Goal: Task Accomplishment & Management: Manage account settings

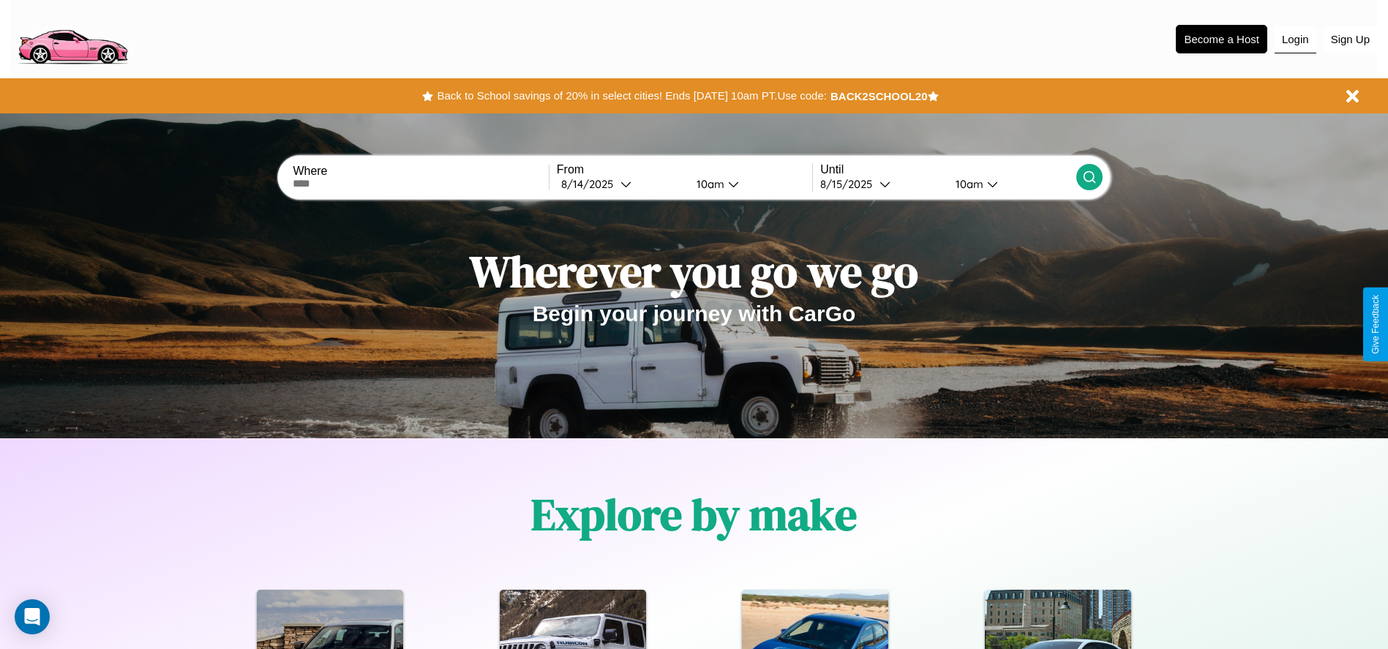
click at [1295, 39] on button "Login" at bounding box center [1296, 40] width 42 height 28
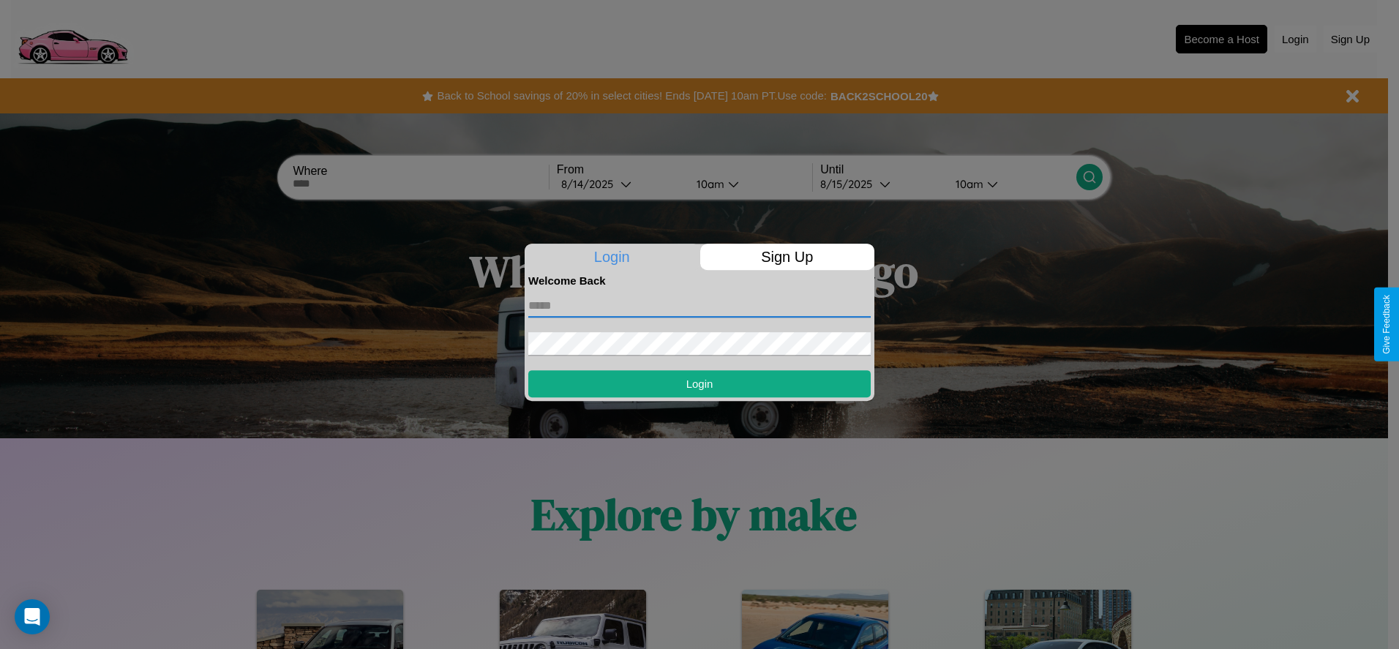
click at [699, 305] on input "text" at bounding box center [699, 305] width 342 height 23
type input "**********"
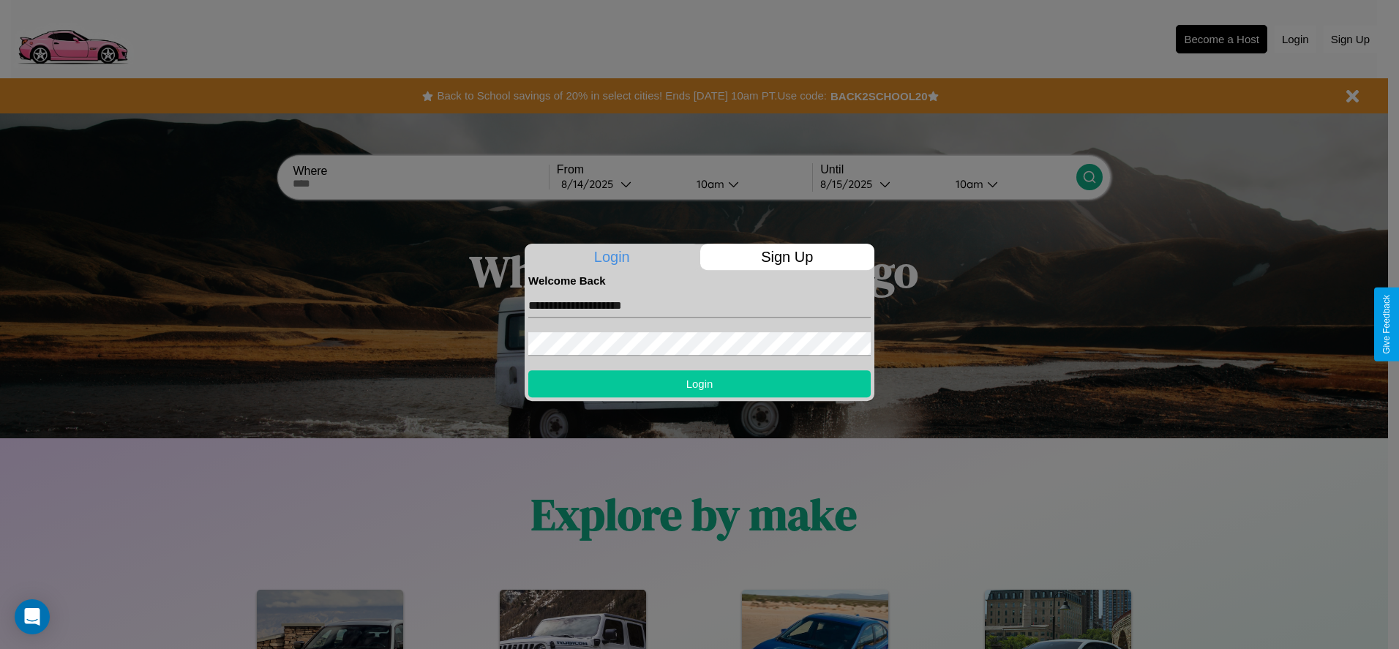
click at [699, 383] on button "Login" at bounding box center [699, 383] width 342 height 27
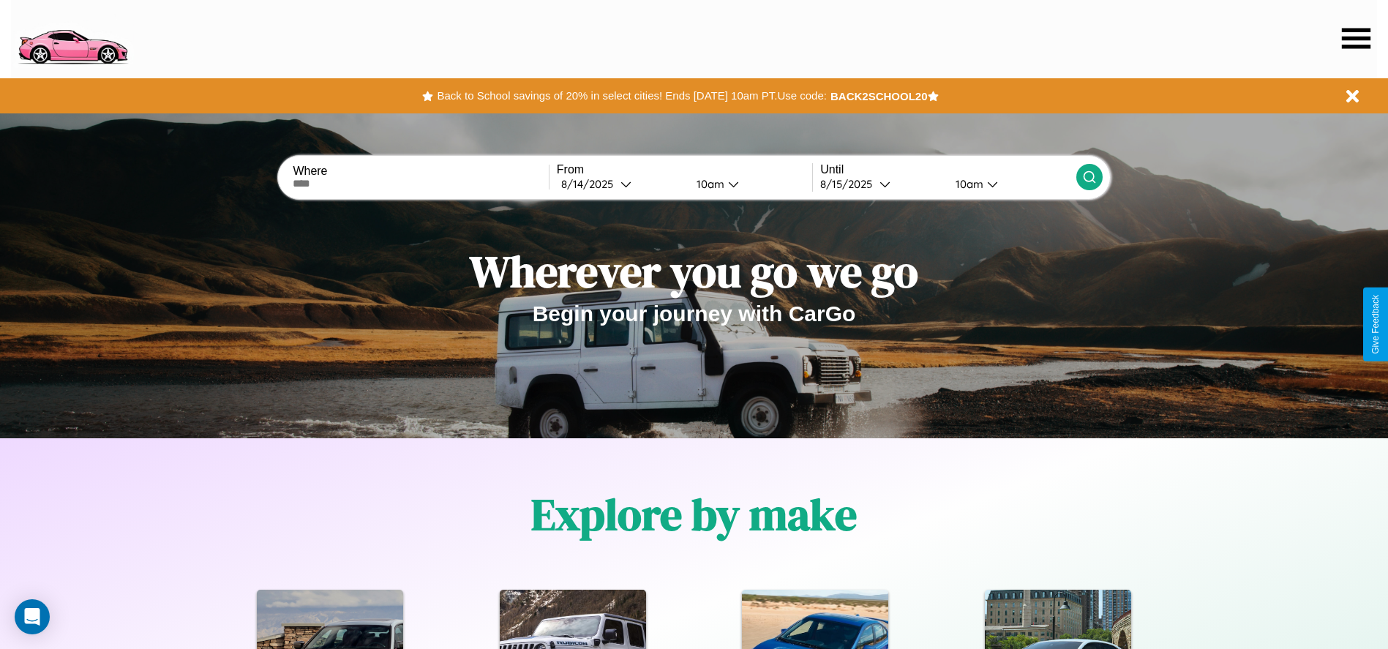
click at [1356, 38] on icon at bounding box center [1356, 38] width 29 height 20
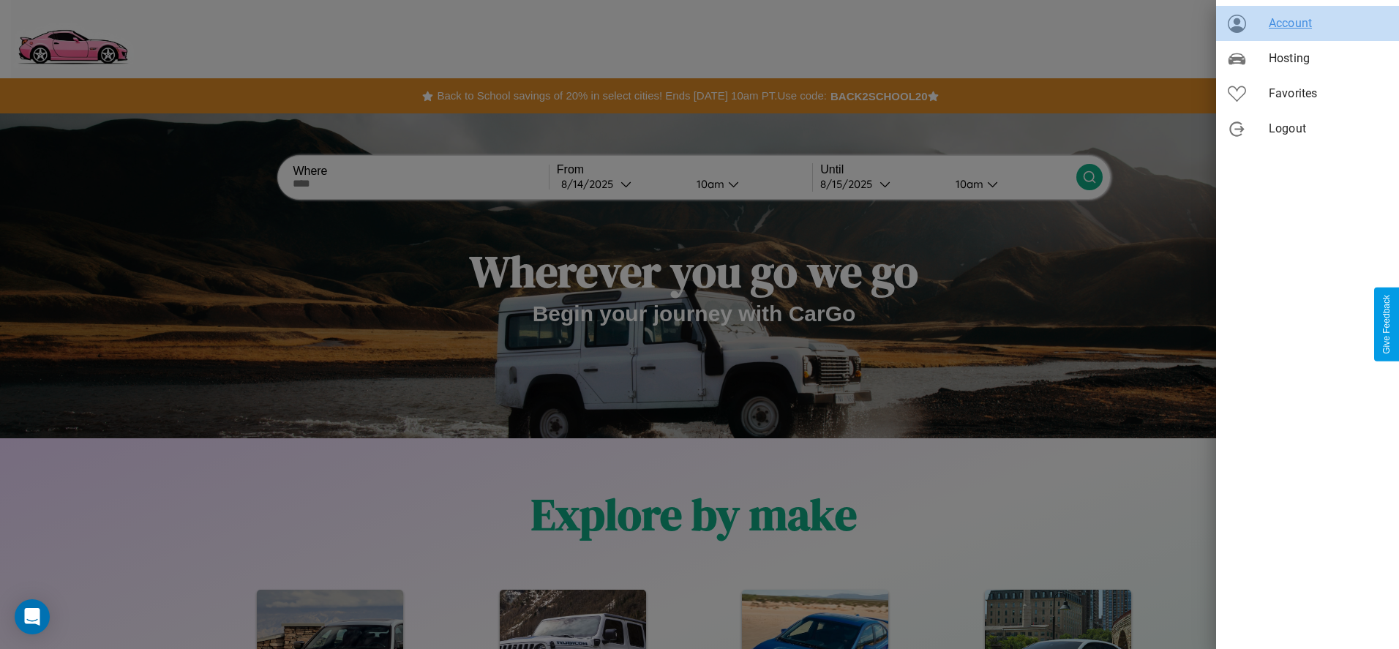
click at [1308, 23] on span "Account" at bounding box center [1328, 24] width 119 height 18
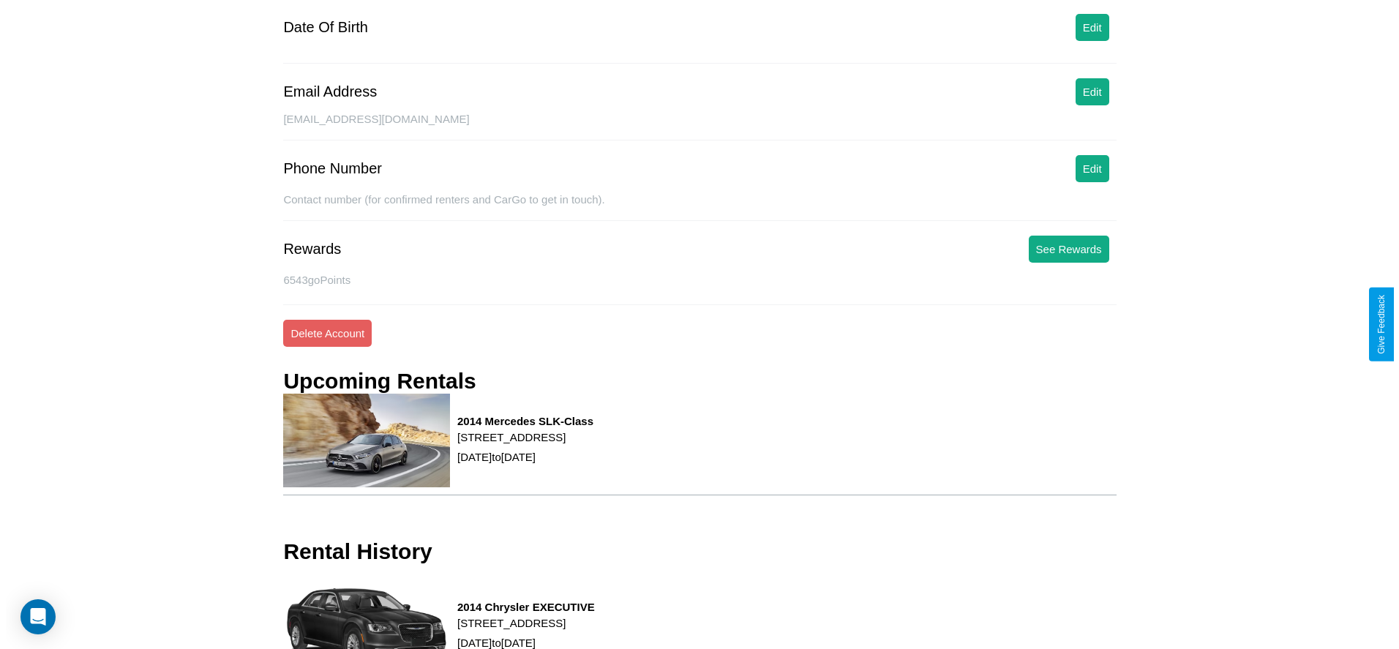
scroll to position [198, 0]
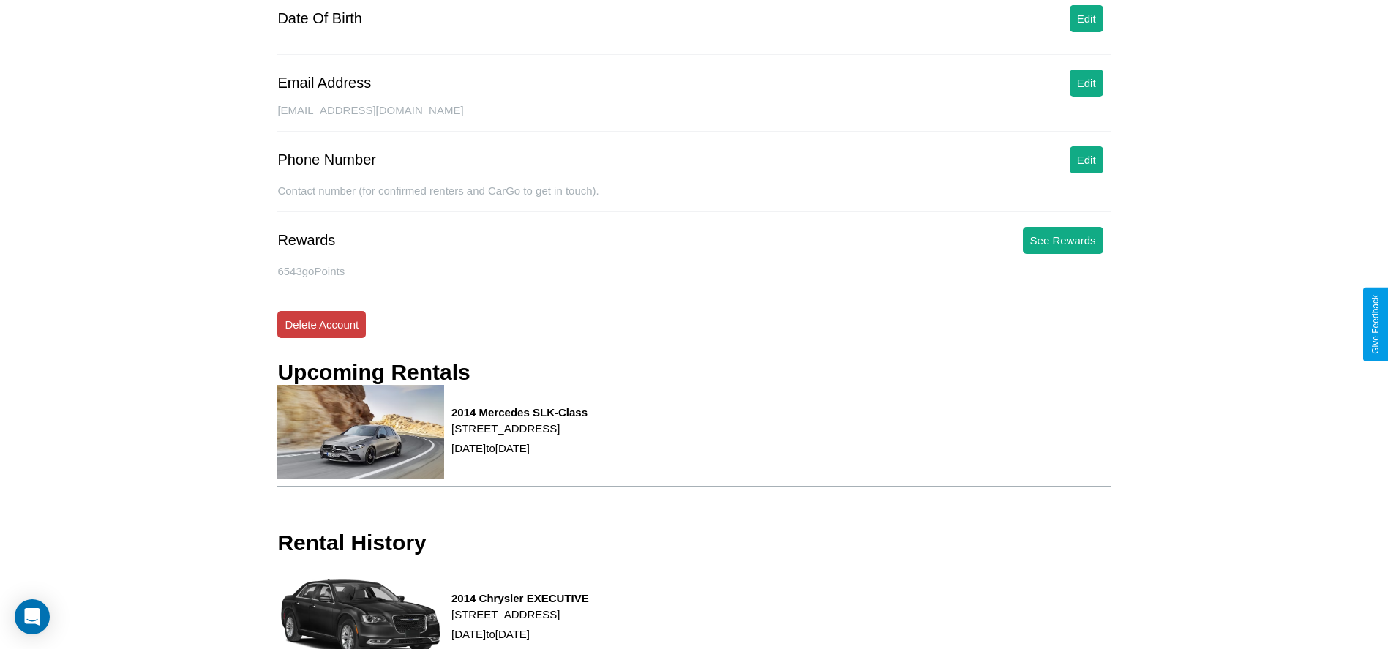
click at [321, 324] on button "Delete Account" at bounding box center [321, 324] width 89 height 27
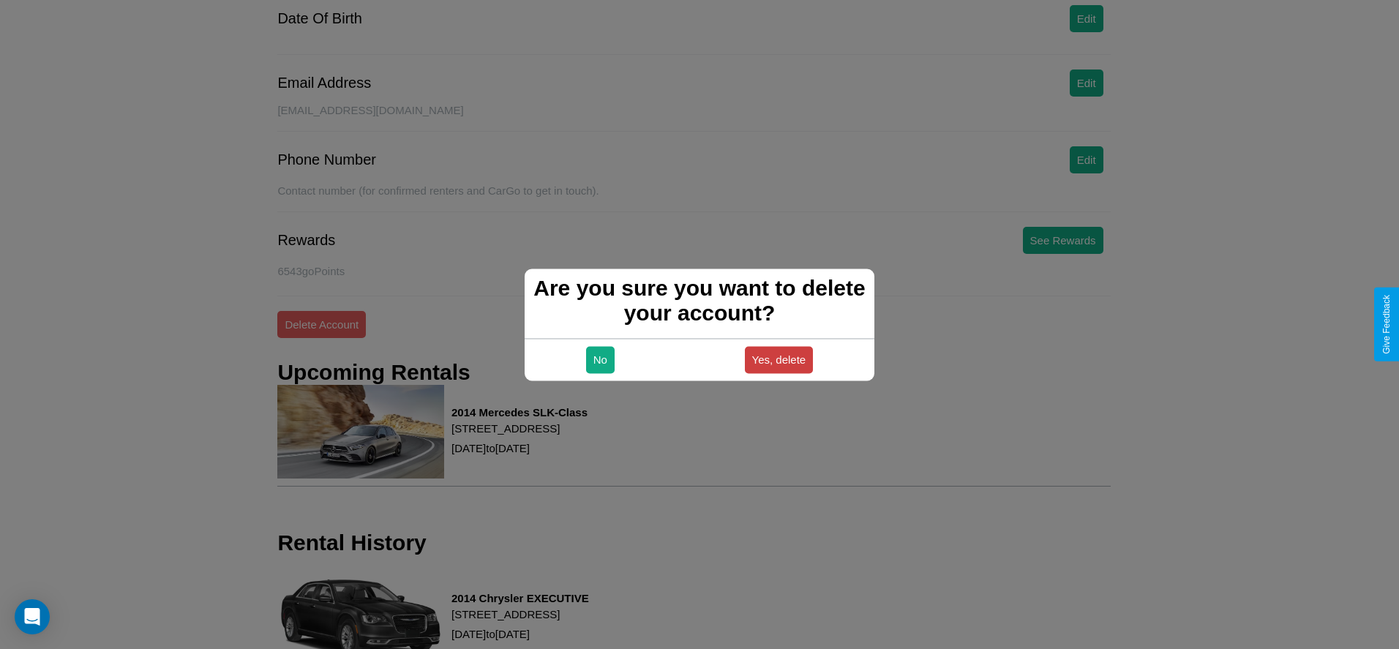
click at [779, 359] on button "Yes, delete" at bounding box center [779, 359] width 69 height 27
